Goal: Task Accomplishment & Management: Use online tool/utility

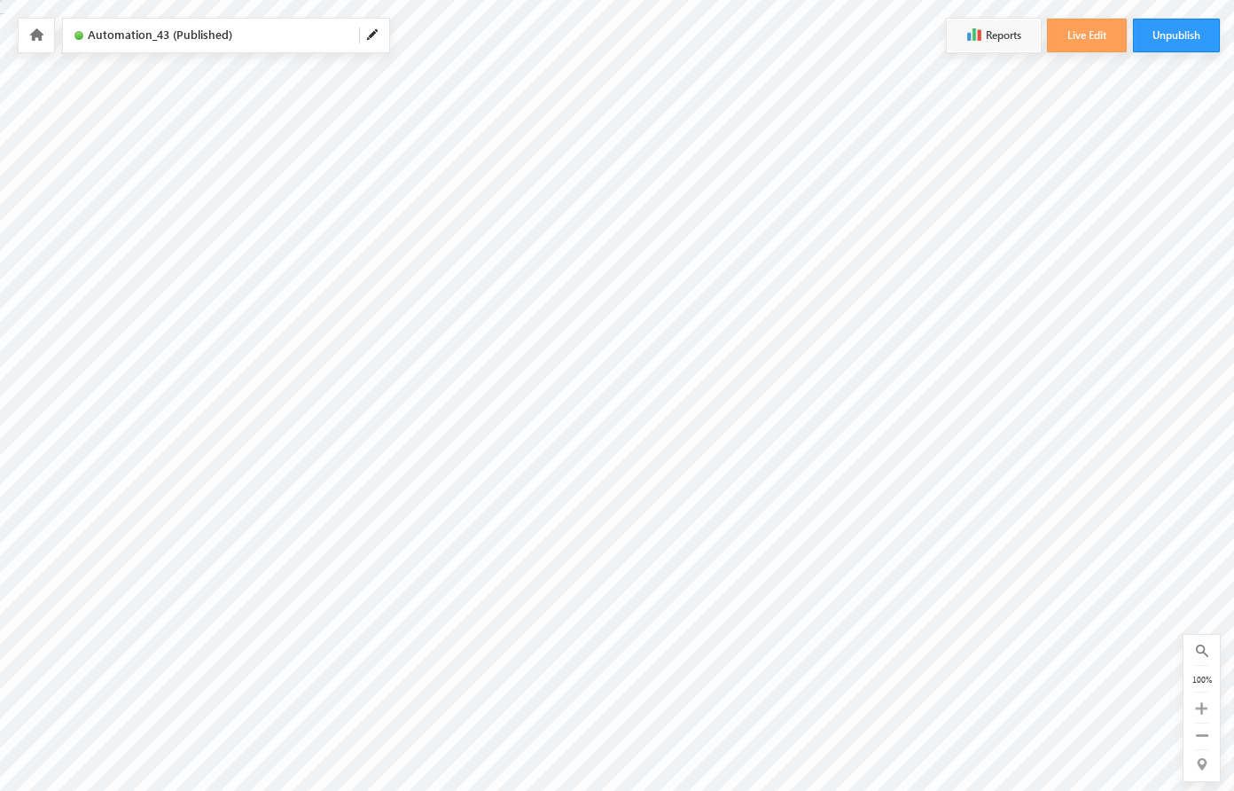
click at [1202, 709] on icon at bounding box center [1201, 708] width 12 height 12
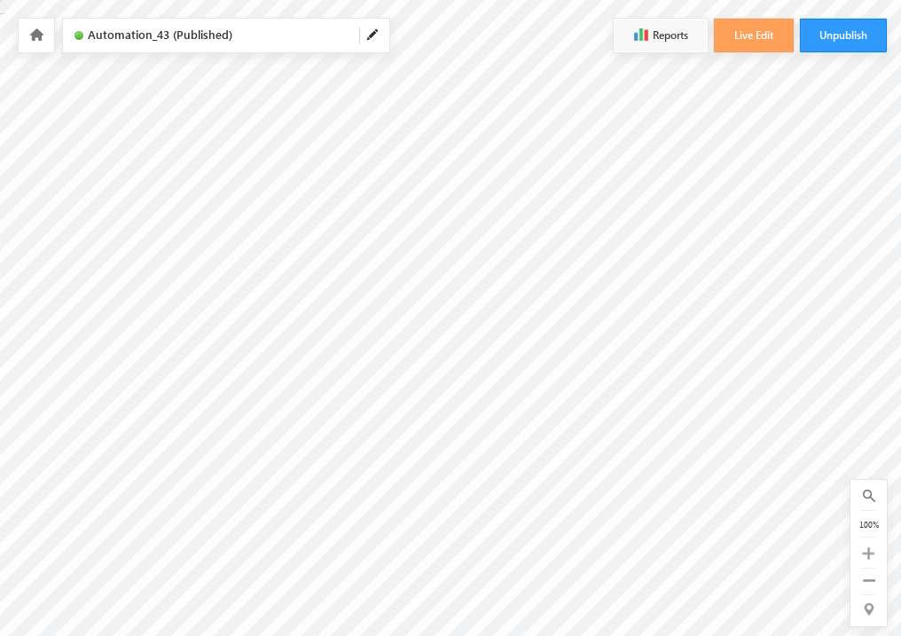
click at [868, 553] on icon at bounding box center [868, 553] width 12 height 12
